Goal: Information Seeking & Learning: Learn about a topic

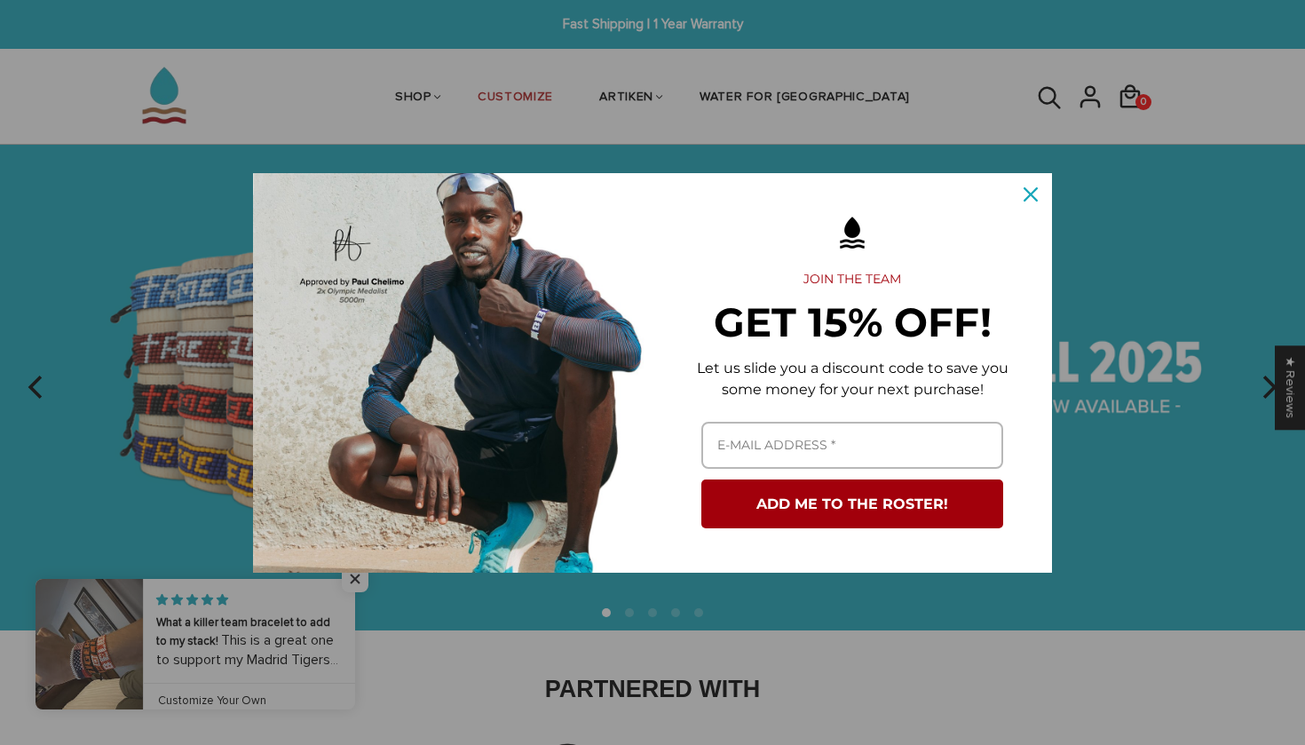
click at [1042, 185] on button "Close" at bounding box center [1030, 194] width 43 height 43
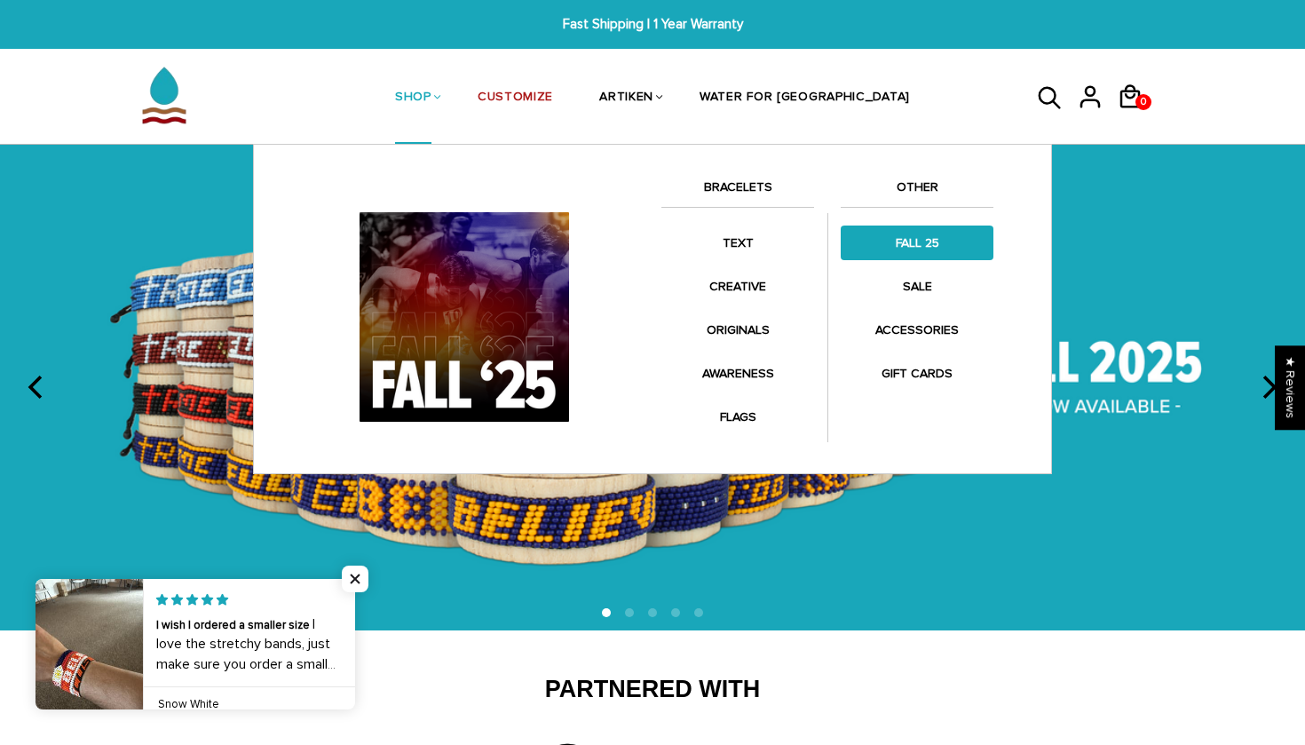
click at [936, 252] on link "FALL 25" at bounding box center [916, 242] width 153 height 35
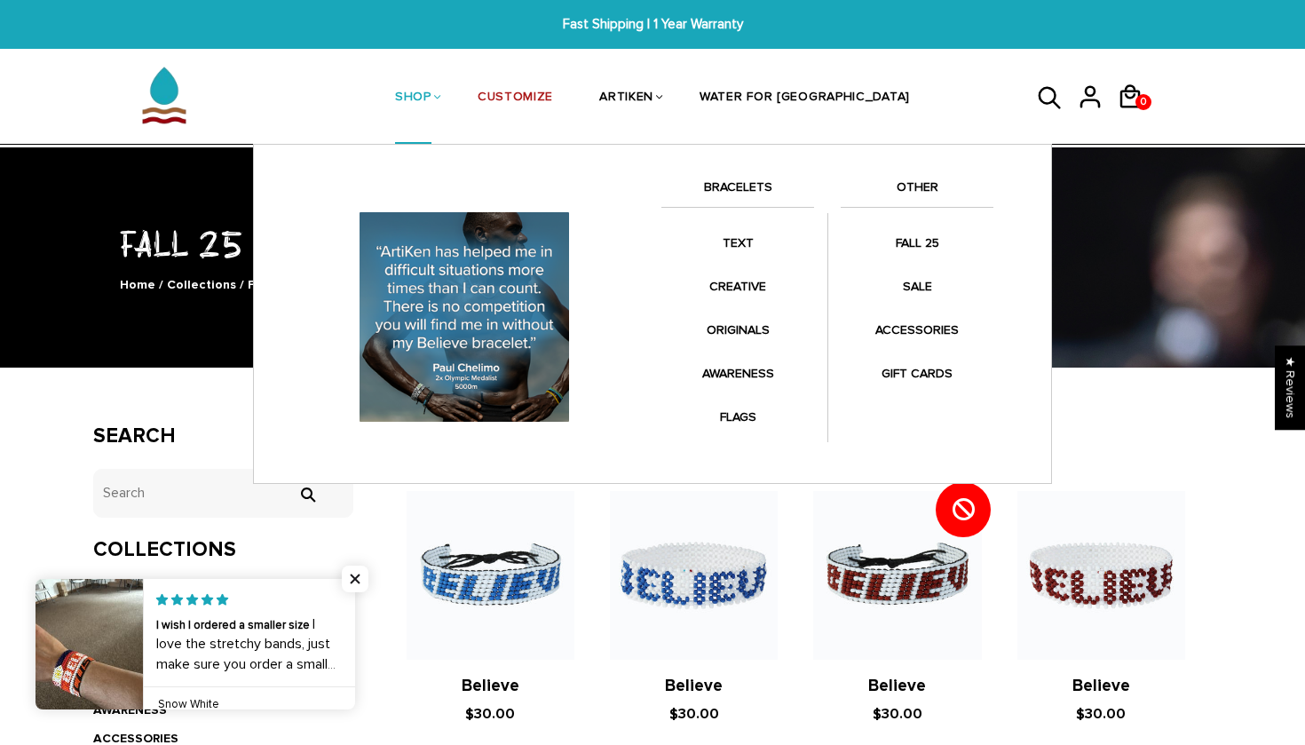
click at [431, 99] on link "SHOP" at bounding box center [413, 98] width 36 height 94
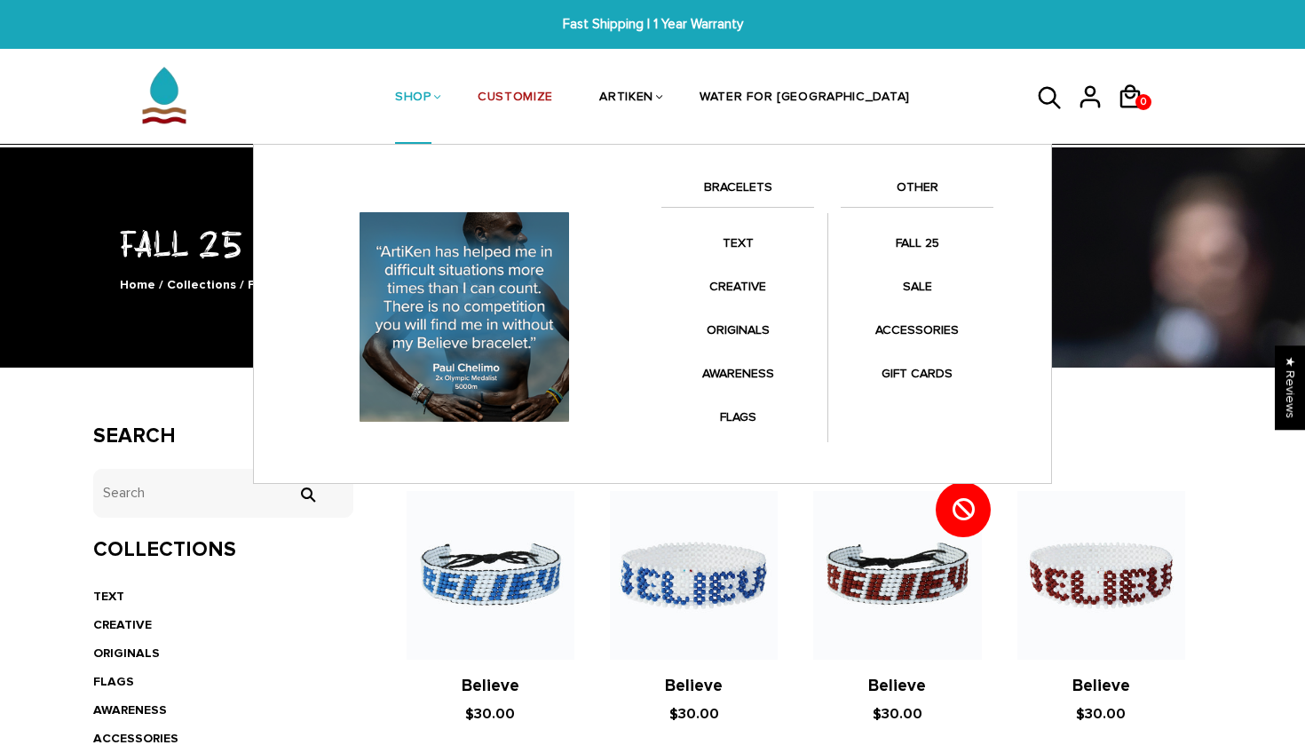
click at [754, 188] on link "BRACELETS" at bounding box center [737, 192] width 153 height 30
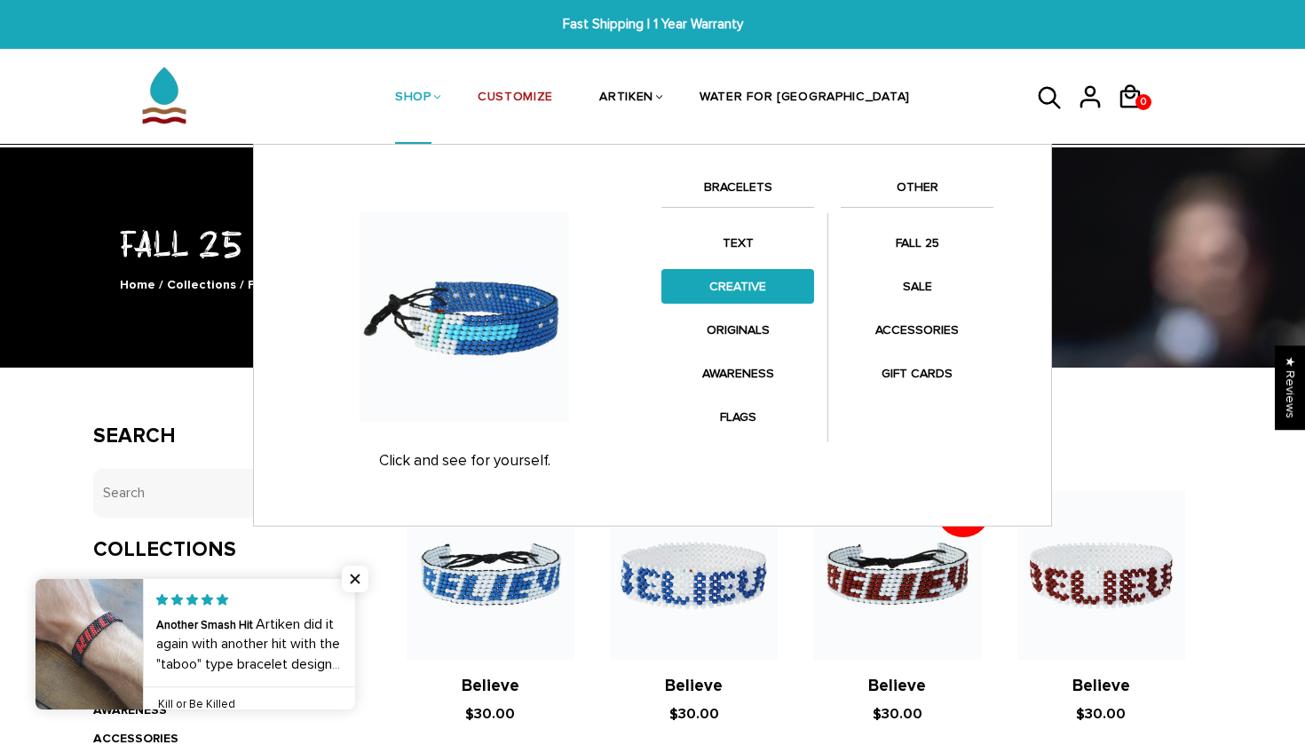
click at [743, 281] on link "CREATIVE" at bounding box center [737, 286] width 153 height 35
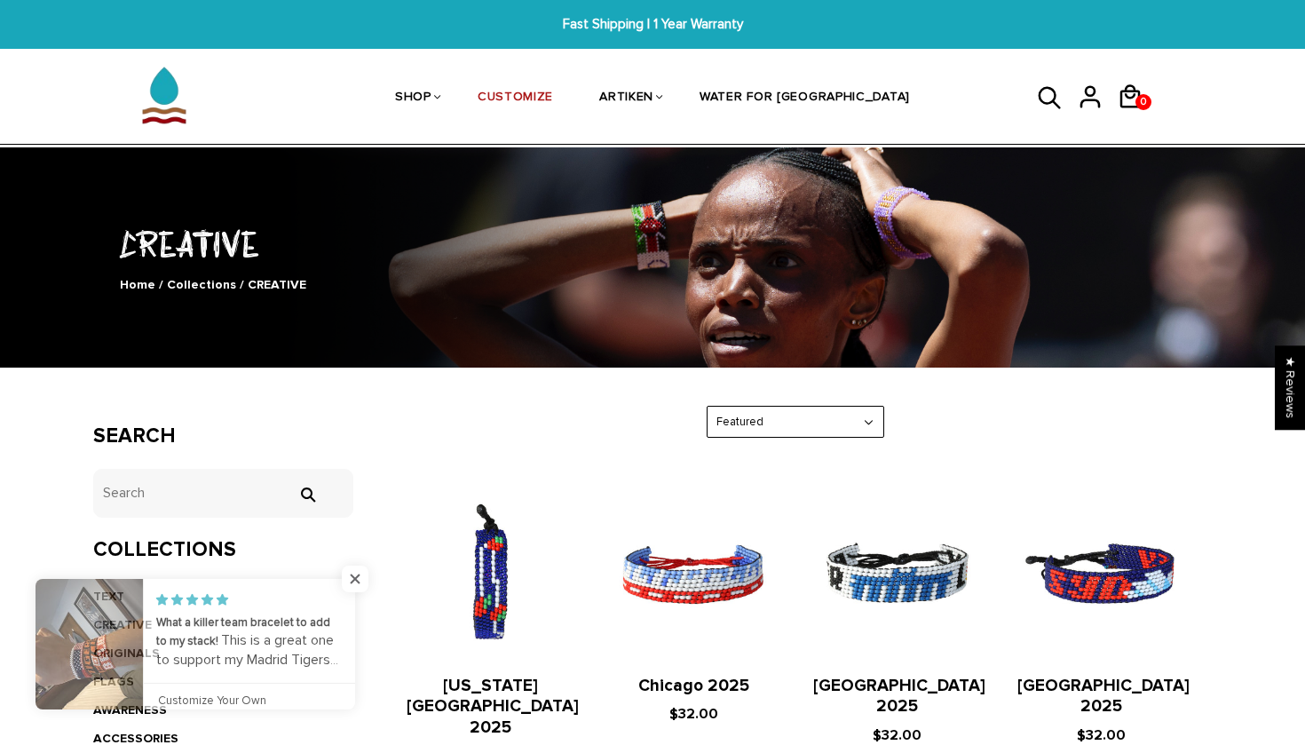
click at [1087, 567] on img at bounding box center [1101, 575] width 168 height 168
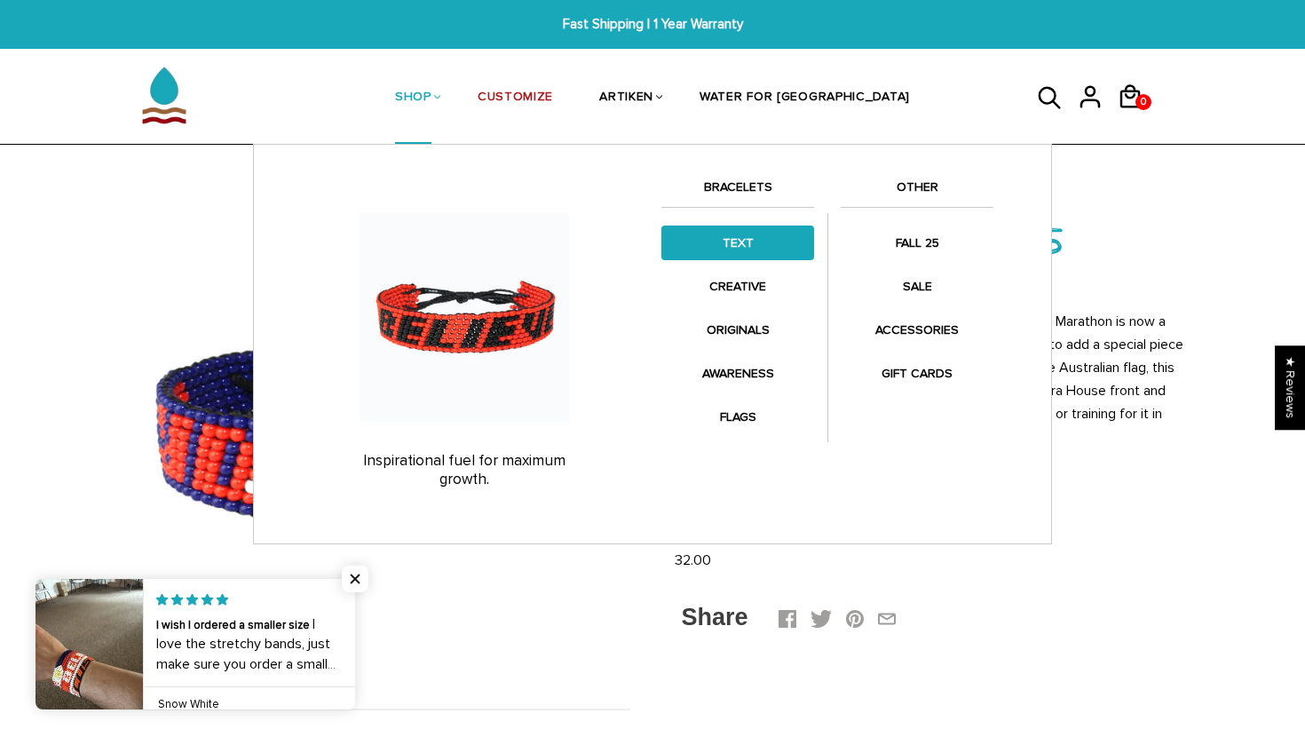
click at [753, 253] on link "TEXT" at bounding box center [737, 242] width 153 height 35
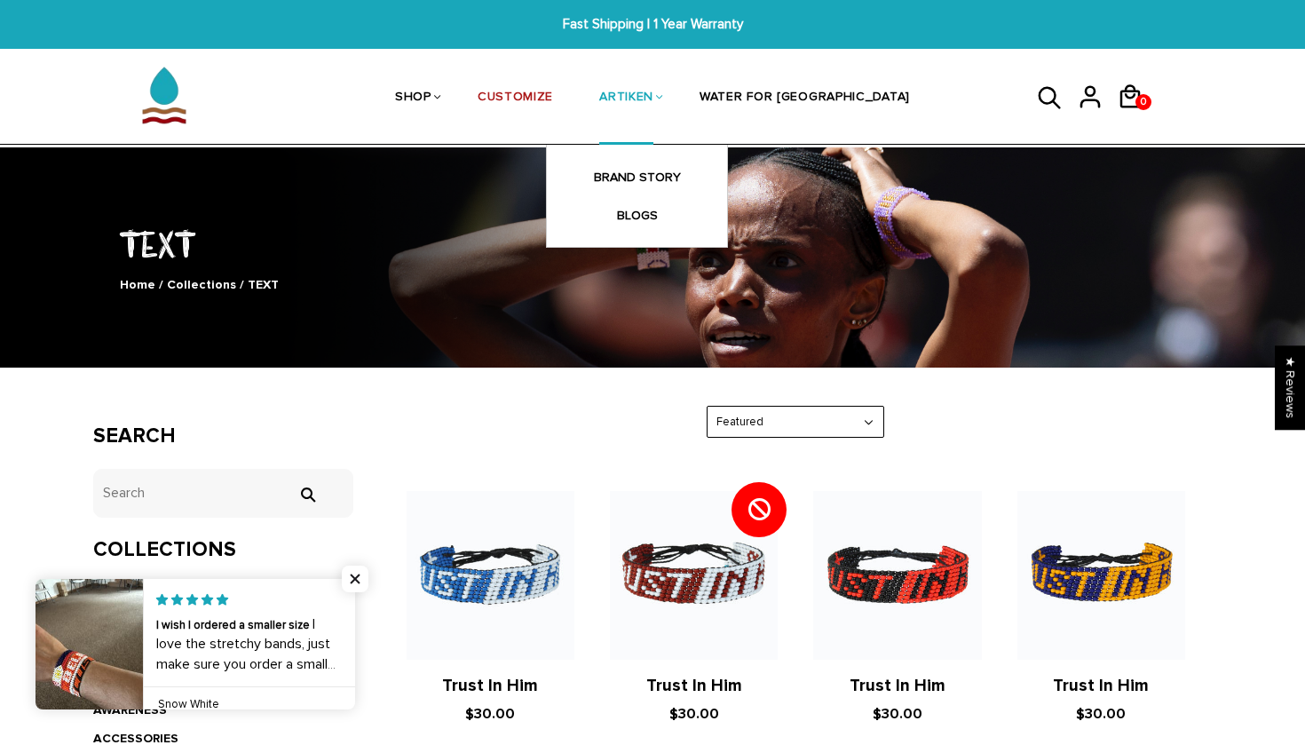
click at [653, 99] on link "ARTIKEN" at bounding box center [626, 98] width 54 height 94
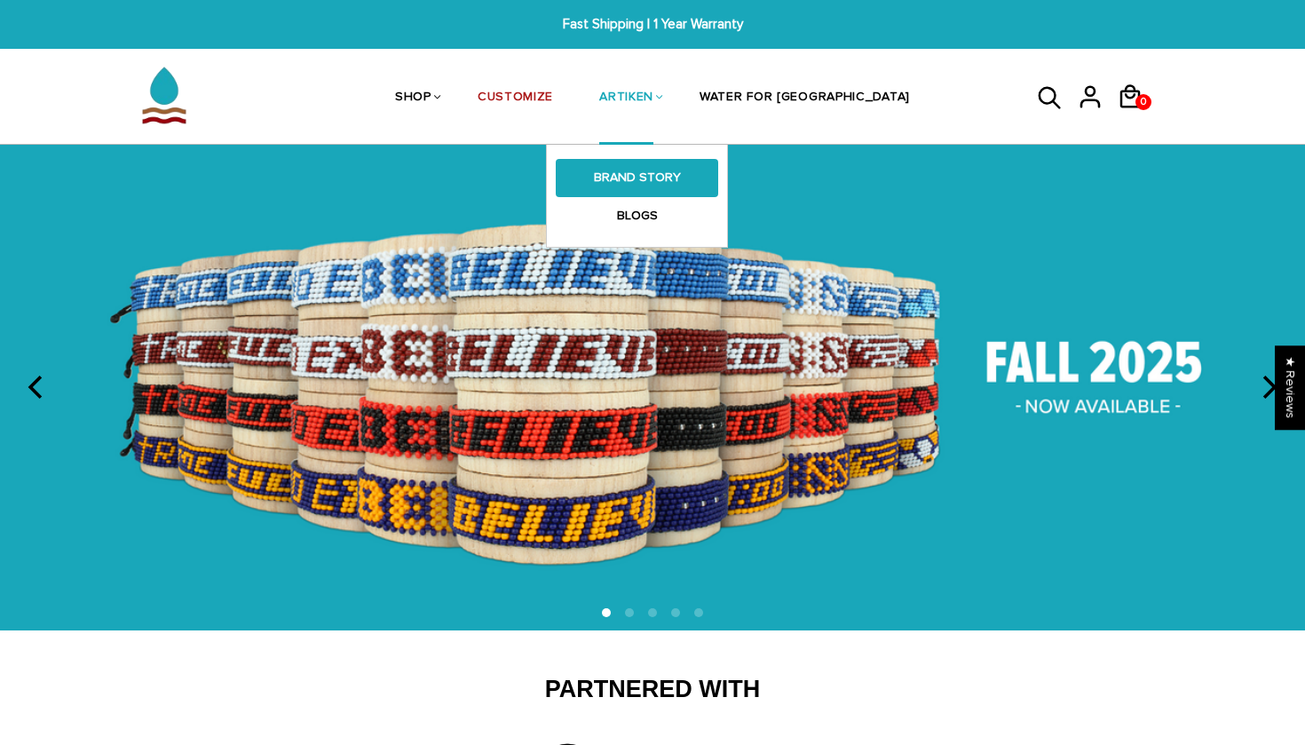
click at [666, 175] on link "BRAND STORY" at bounding box center [637, 177] width 162 height 37
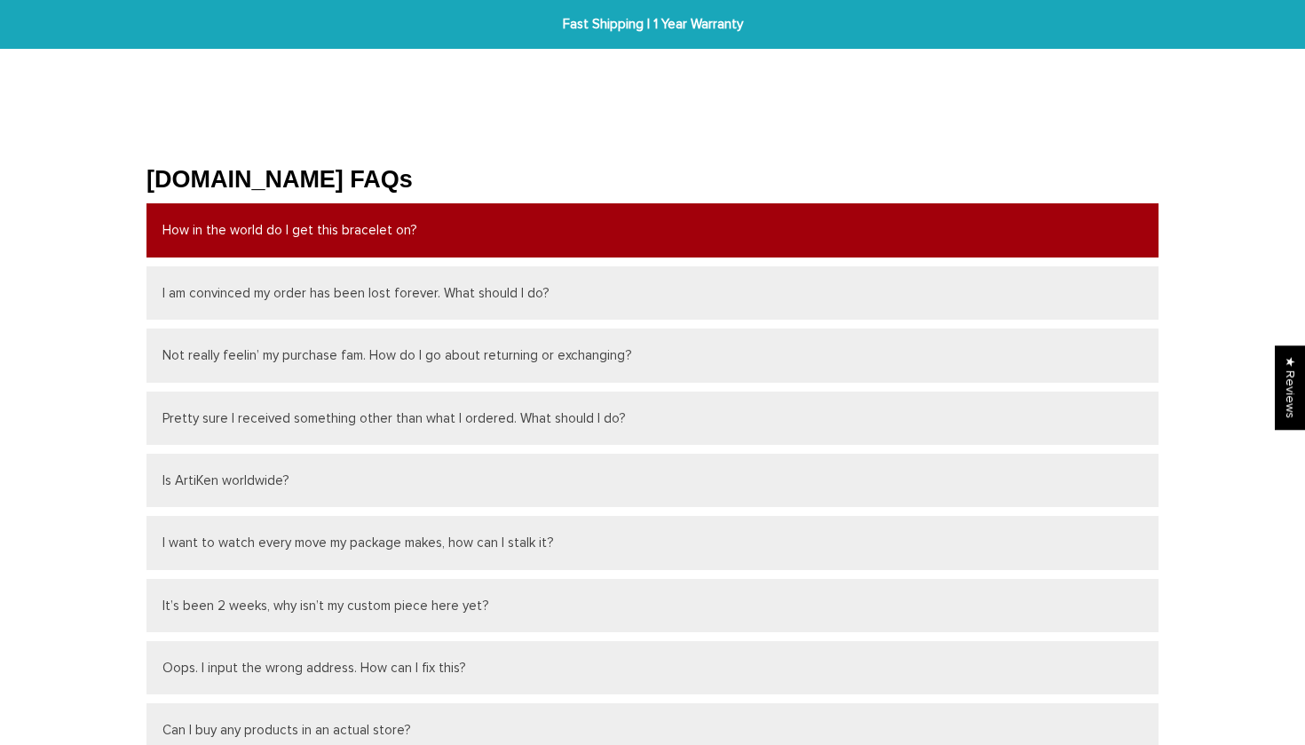
click at [311, 237] on button "How in the world do I get this bracelet on?" at bounding box center [652, 229] width 1012 height 53
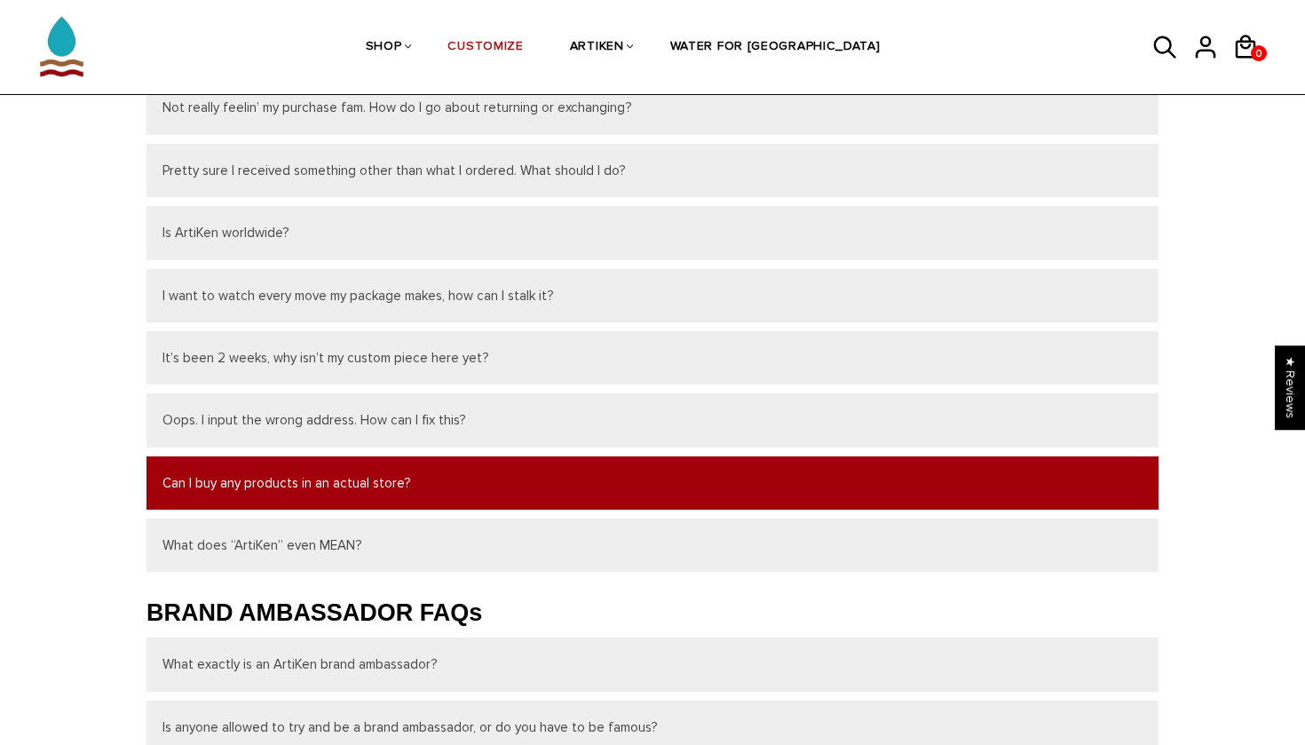
scroll to position [293, 0]
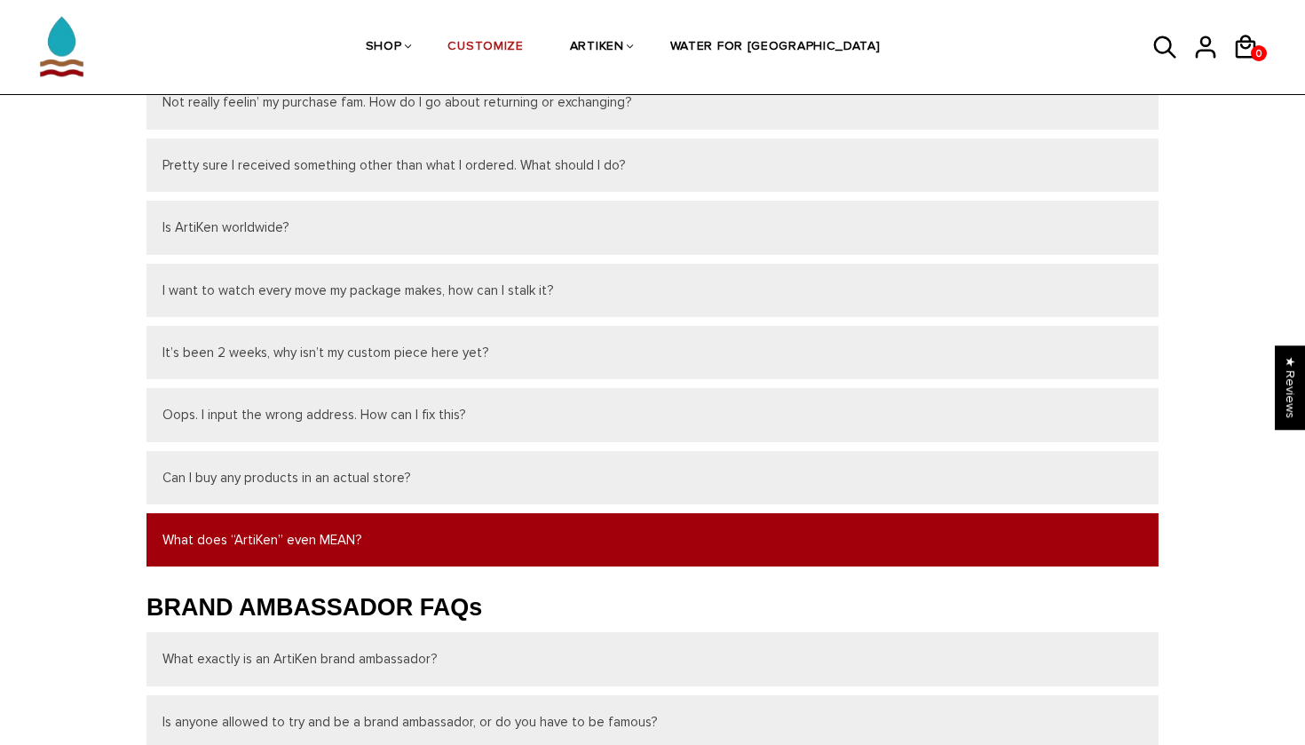
click at [452, 556] on button "What does “ArtiKen” even MEAN?" at bounding box center [652, 539] width 1012 height 53
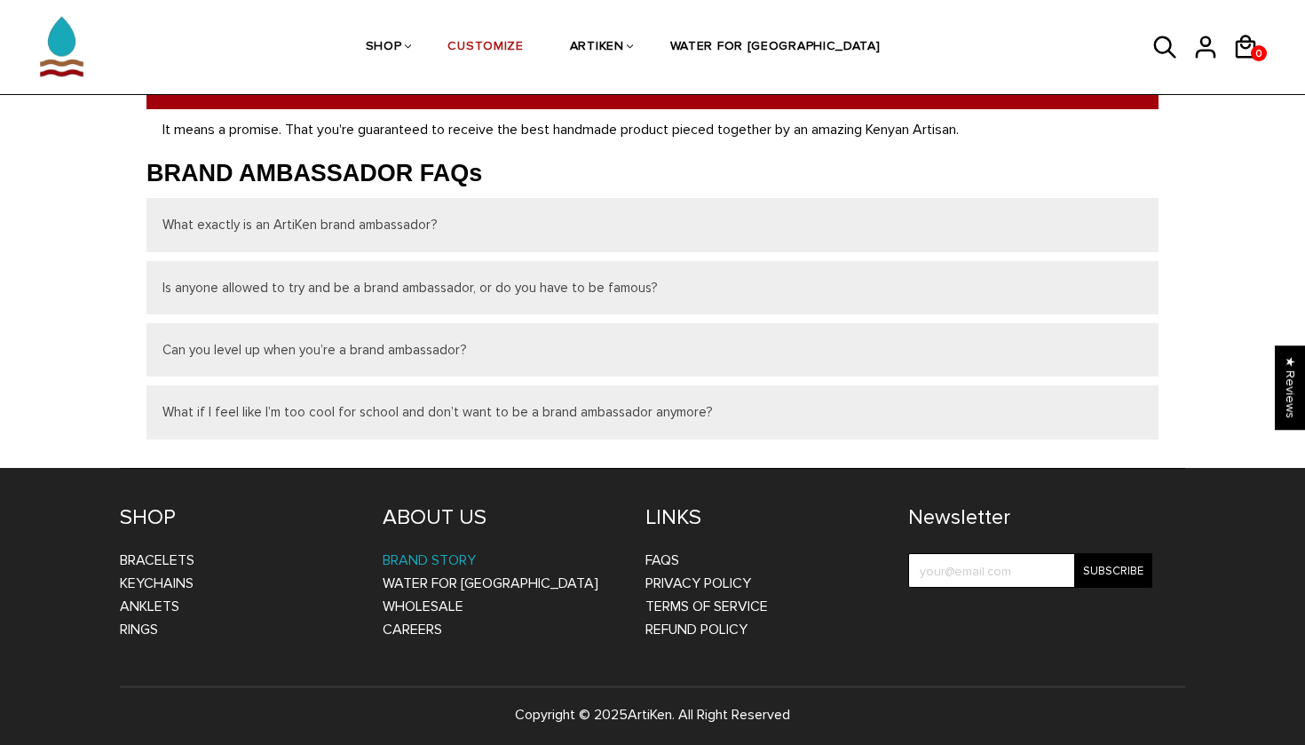
scroll to position [749, 0]
